Goal: Task Accomplishment & Management: Use online tool/utility

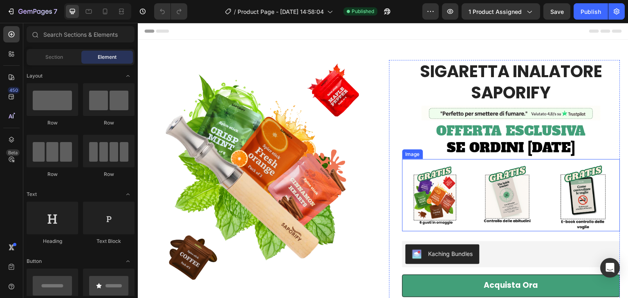
scroll to position [41, 0]
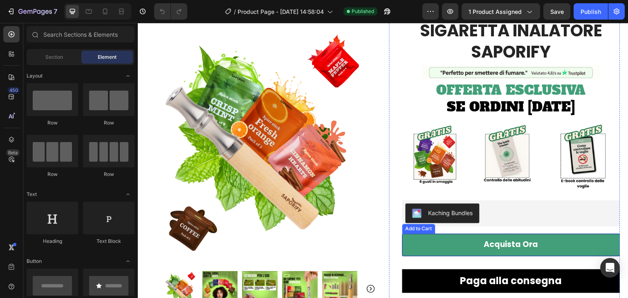
drag, startPoint x: 438, startPoint y: 246, endPoint x: 236, endPoint y: 215, distance: 204.8
click at [439, 246] on button "Acquista ora" at bounding box center [511, 245] width 218 height 22
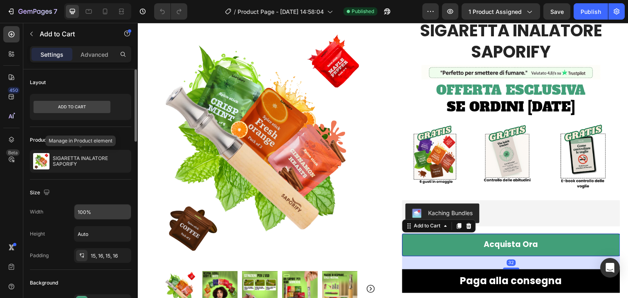
scroll to position [164, 0]
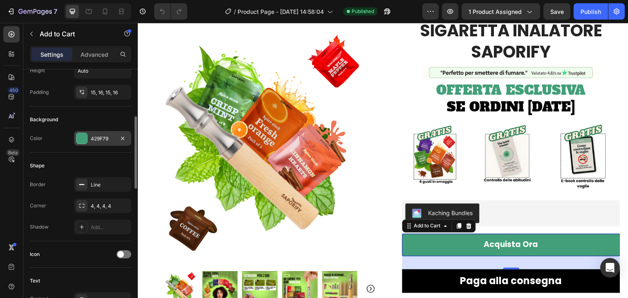
click at [96, 141] on div "429F79" at bounding box center [103, 138] width 24 height 7
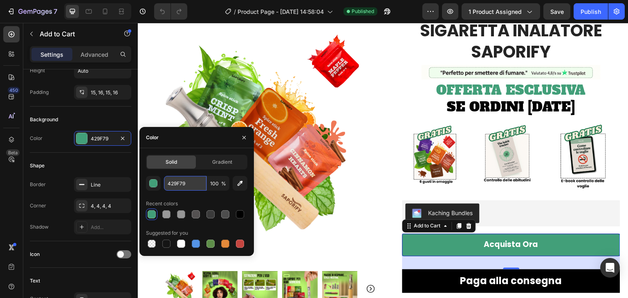
click at [180, 182] on input "429F79" at bounding box center [185, 183] width 43 height 15
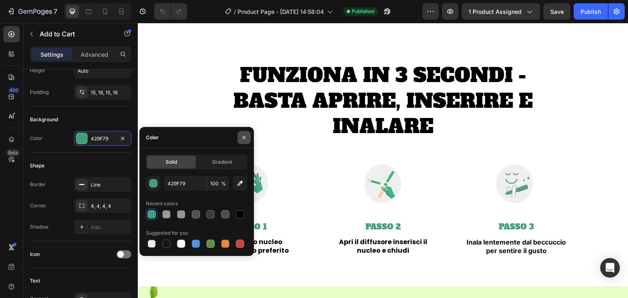
click at [242, 138] on icon "button" at bounding box center [244, 137] width 7 height 7
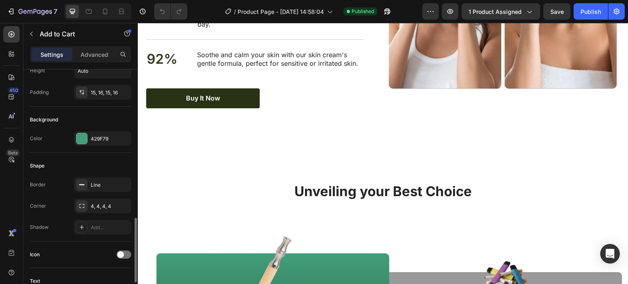
scroll to position [245, 0]
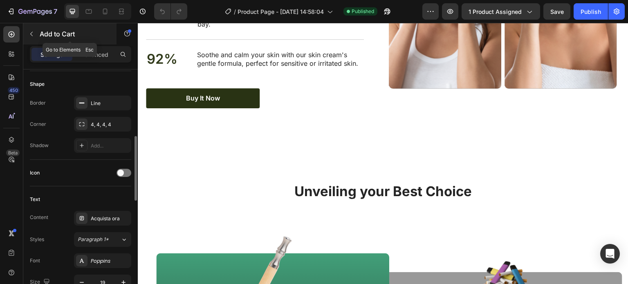
click at [31, 32] on icon "button" at bounding box center [31, 34] width 7 height 7
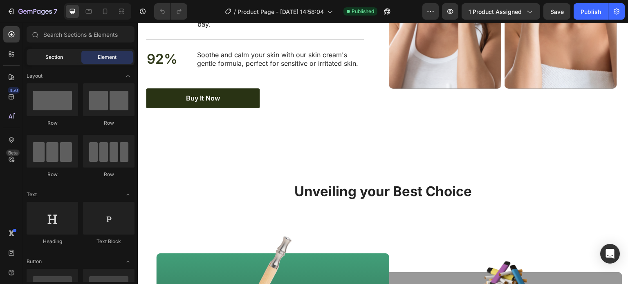
click at [50, 58] on span "Section" at bounding box center [54, 57] width 18 height 7
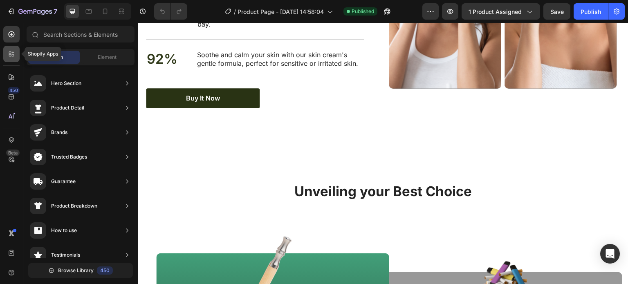
click at [13, 57] on icon at bounding box center [11, 54] width 8 height 8
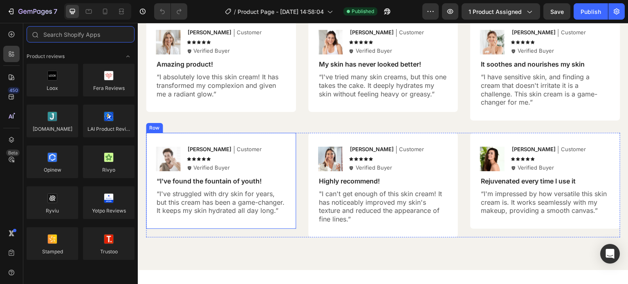
scroll to position [3269, 0]
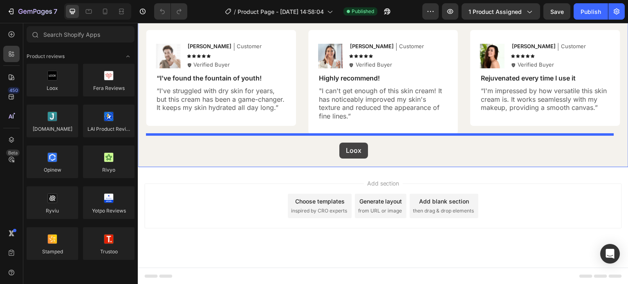
drag, startPoint x: 184, startPoint y: 103, endPoint x: 339, endPoint y: 143, distance: 160.6
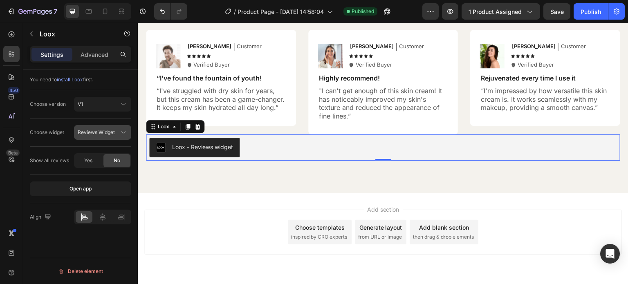
click at [103, 132] on span "Reviews Widget" at bounding box center [96, 132] width 37 height 6
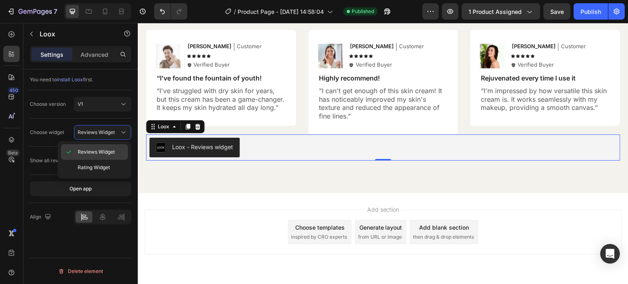
click at [114, 152] on span "Reviews Widget" at bounding box center [96, 151] width 37 height 7
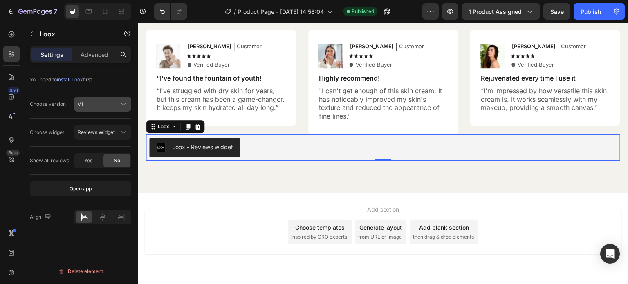
click at [107, 107] on div "V1" at bounding box center [99, 104] width 42 height 7
click at [108, 106] on div "V1" at bounding box center [99, 104] width 42 height 7
click at [88, 159] on span "Yes" at bounding box center [88, 160] width 8 height 7
click at [115, 160] on span "No" at bounding box center [117, 160] width 7 height 7
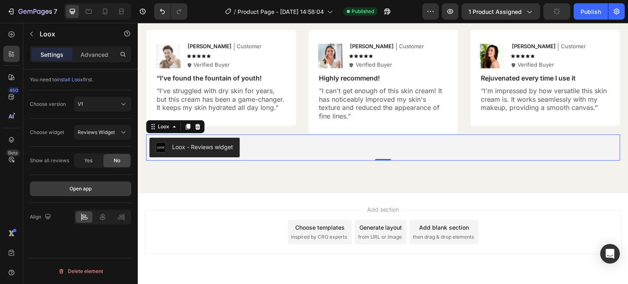
click at [93, 186] on button "Open app" at bounding box center [80, 188] width 101 height 15
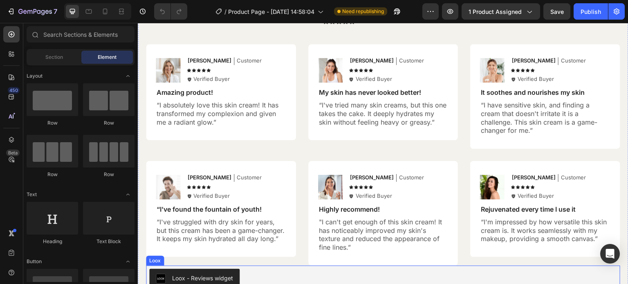
scroll to position [3132, 0]
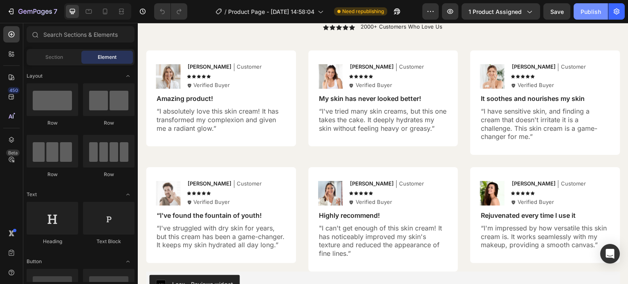
click at [603, 11] on button "Publish" at bounding box center [591, 11] width 34 height 16
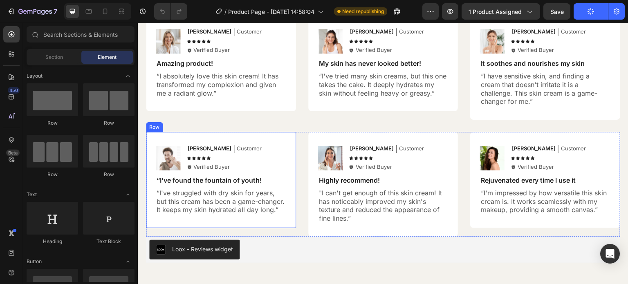
scroll to position [3213, 0]
